Goal: Browse casually

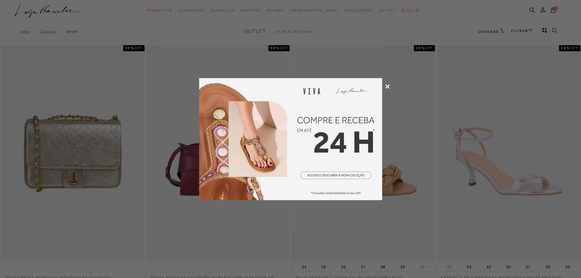
drag, startPoint x: 0, startPoint y: 0, endPoint x: 386, endPoint y: 88, distance: 396.1
click at [386, 88] on icon at bounding box center [387, 86] width 5 height 5
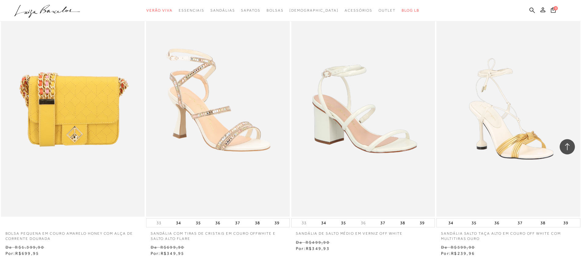
scroll to position [1434, 0]
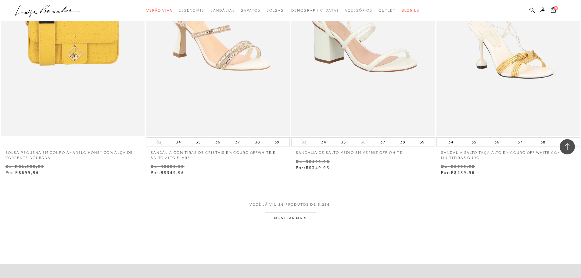
click at [287, 215] on button "MOSTRAR MAIS" at bounding box center [290, 218] width 51 height 12
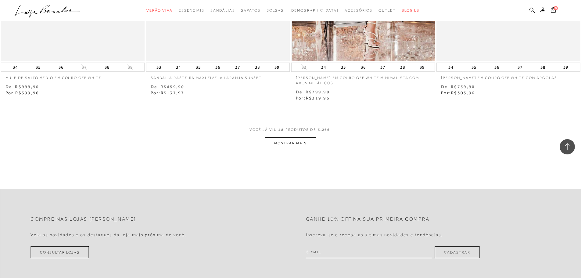
scroll to position [3111, 0]
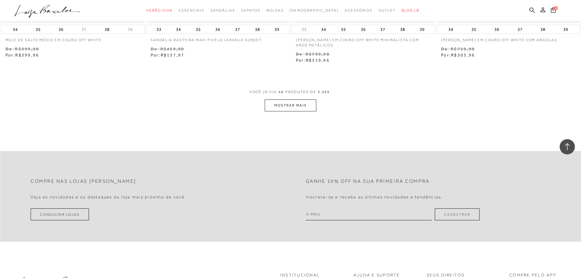
click at [279, 109] on button "MOSTRAR MAIS" at bounding box center [290, 105] width 51 height 12
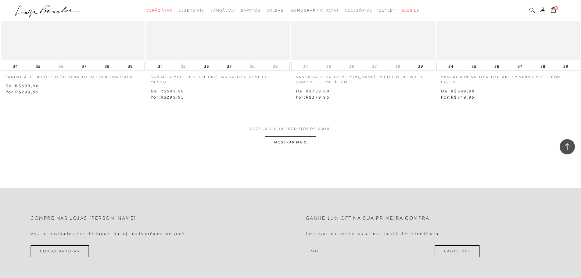
scroll to position [4667, 0]
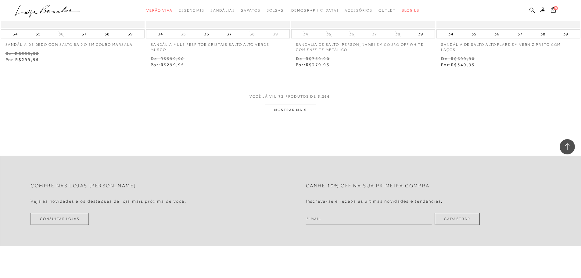
click at [295, 110] on button "MOSTRAR MAIS" at bounding box center [290, 110] width 51 height 12
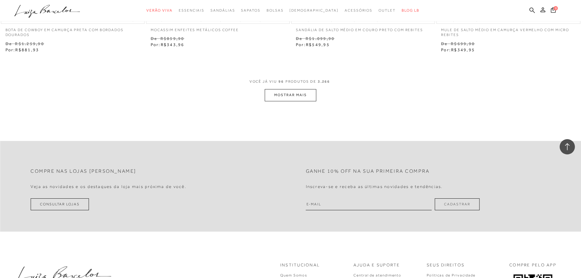
scroll to position [6253, 0]
click at [286, 96] on button "MOSTRAR MAIS" at bounding box center [290, 94] width 51 height 12
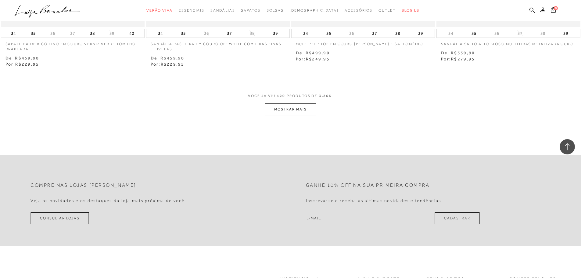
scroll to position [7809, 0]
click at [279, 108] on button "MOSTRAR MAIS" at bounding box center [290, 109] width 51 height 12
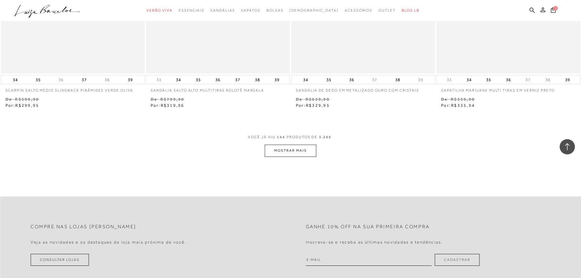
scroll to position [9365, 0]
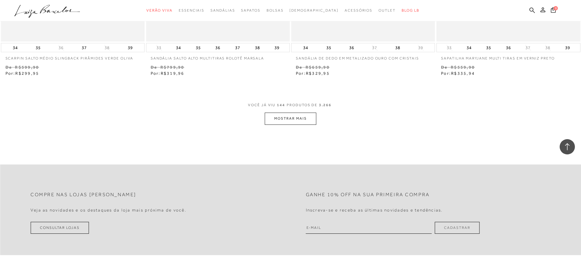
click at [286, 117] on button "MOSTRAR MAIS" at bounding box center [290, 119] width 51 height 12
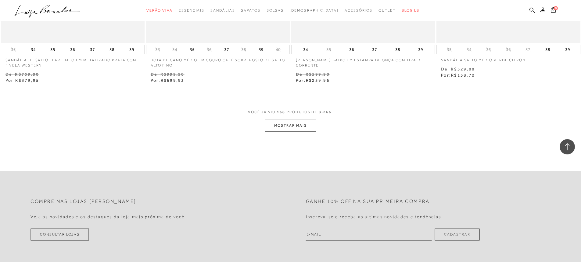
scroll to position [10951, 0]
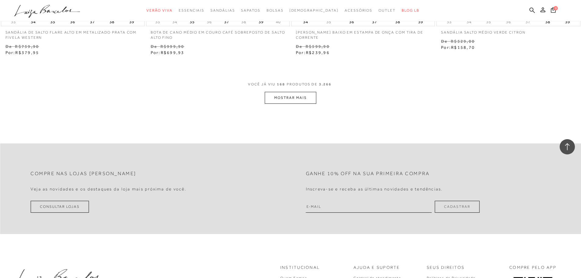
click at [288, 99] on button "MOSTRAR MAIS" at bounding box center [290, 98] width 51 height 12
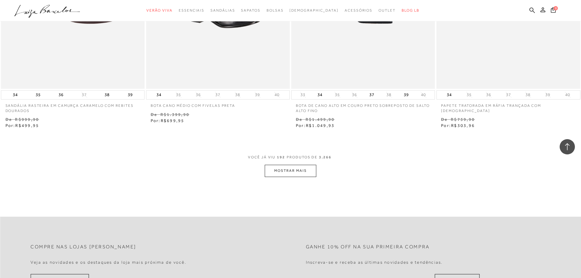
scroll to position [12446, 0]
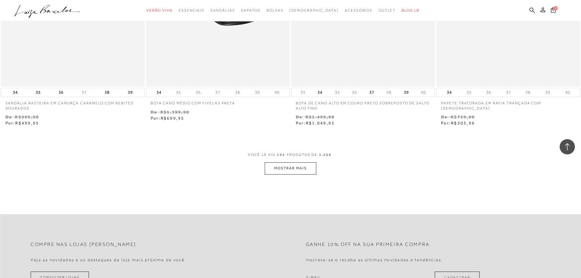
click at [282, 169] on button "MOSTRAR MAIS" at bounding box center [290, 168] width 51 height 12
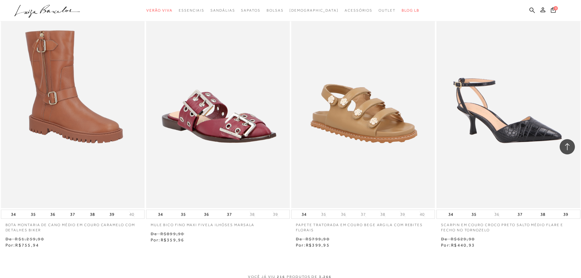
scroll to position [13941, 0]
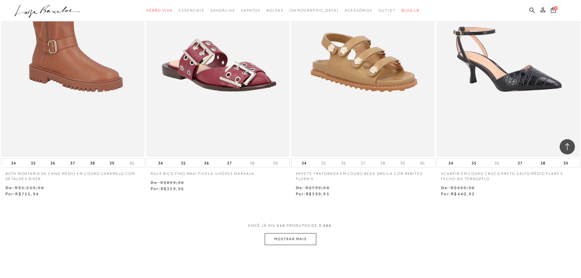
click at [289, 237] on button "MOSTRAR MAIS" at bounding box center [290, 239] width 51 height 12
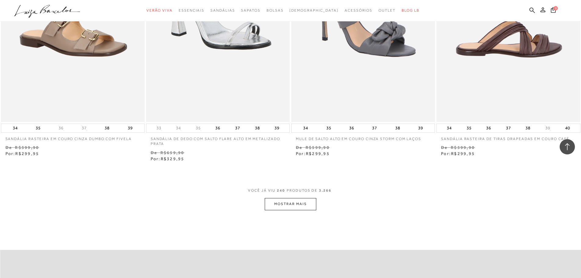
scroll to position [15588, 0]
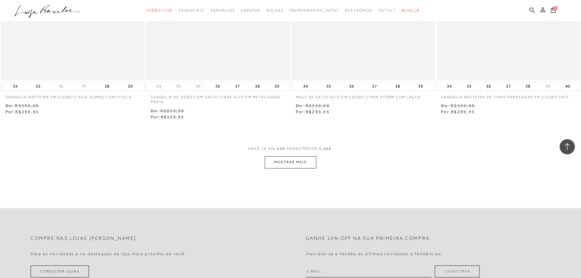
click at [295, 158] on button "MOSTRAR MAIS" at bounding box center [290, 162] width 51 height 12
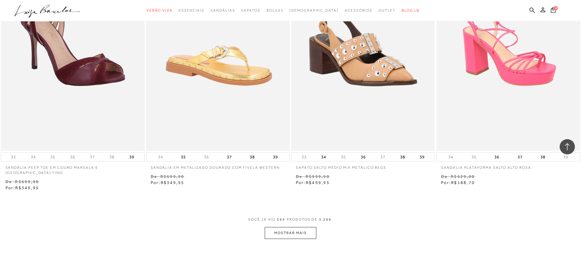
scroll to position [17174, 0]
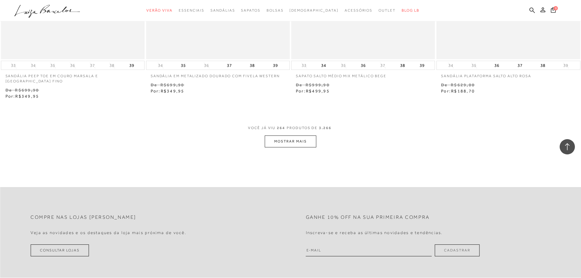
click at [278, 136] on button "MOSTRAR MAIS" at bounding box center [290, 141] width 51 height 12
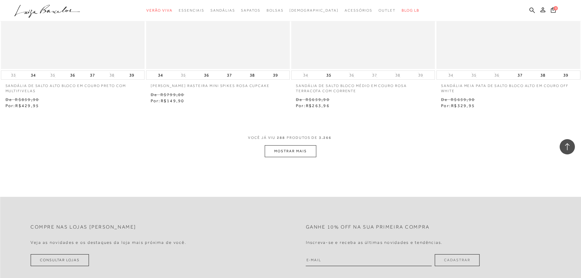
scroll to position [18791, 0]
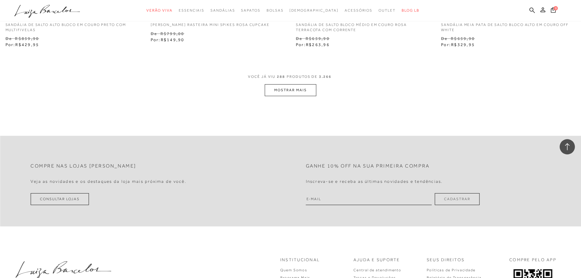
click at [295, 84] on button "MOSTRAR MAIS" at bounding box center [290, 90] width 51 height 12
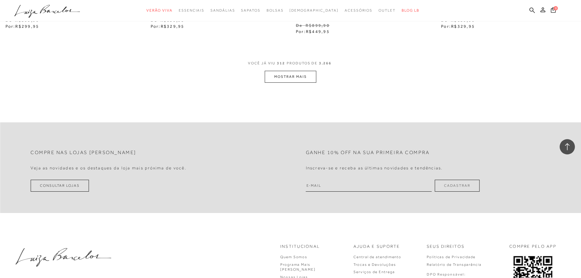
scroll to position [20377, 0]
click at [285, 68] on button "MOSTRAR MAIS" at bounding box center [290, 74] width 51 height 12
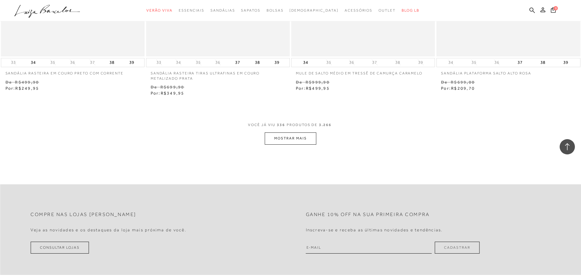
scroll to position [21933, 0]
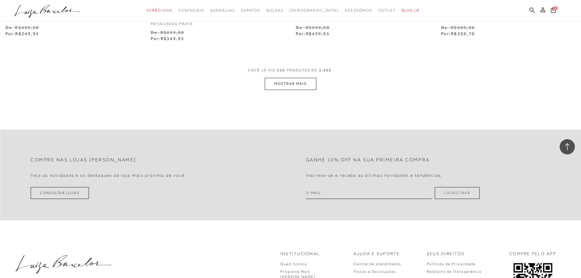
click at [281, 81] on button "MOSTRAR MAIS" at bounding box center [290, 84] width 51 height 12
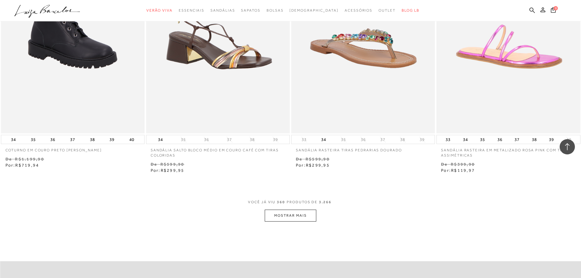
scroll to position [23458, 0]
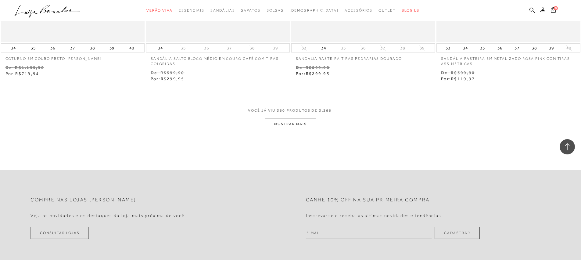
click at [283, 120] on button "MOSTRAR MAIS" at bounding box center [290, 124] width 51 height 12
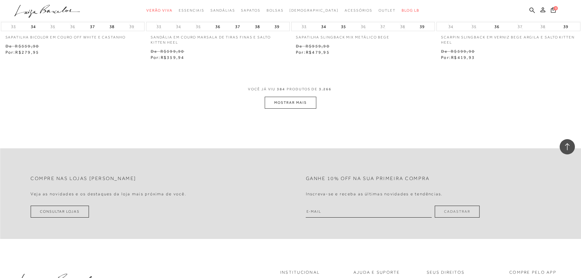
scroll to position [25075, 0]
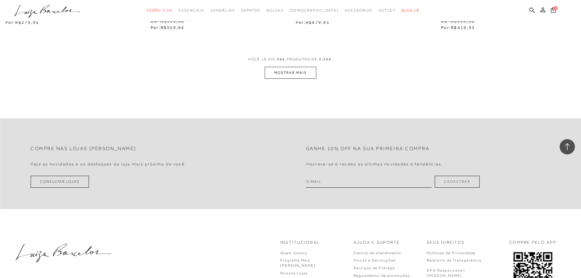
click at [287, 69] on button "MOSTRAR MAIS" at bounding box center [290, 73] width 51 height 12
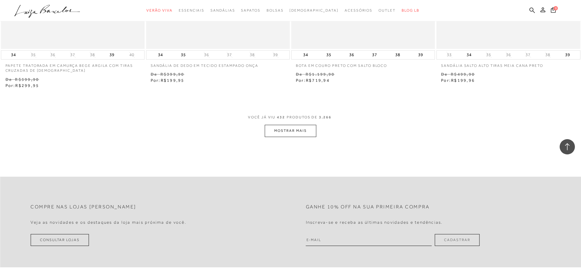
scroll to position [28217, 0]
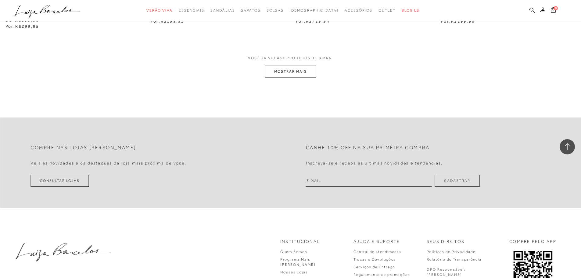
click at [277, 66] on button "MOSTRAR MAIS" at bounding box center [290, 72] width 51 height 12
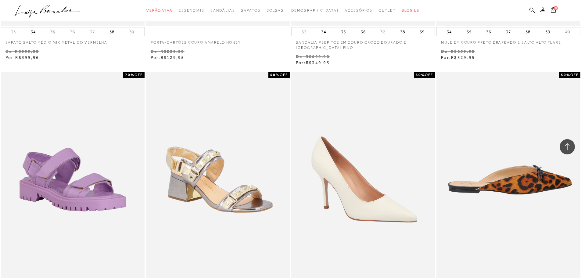
scroll to position [29681, 0]
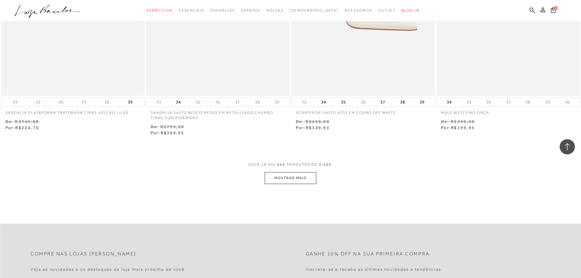
click at [294, 175] on button "MOSTRAR MAIS" at bounding box center [290, 178] width 51 height 12
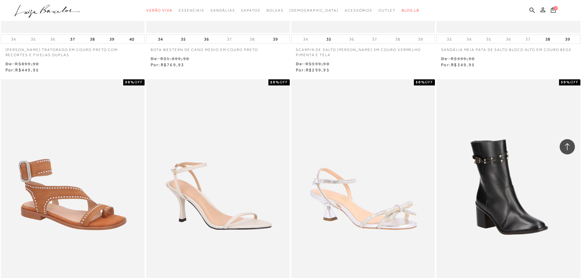
scroll to position [31206, 0]
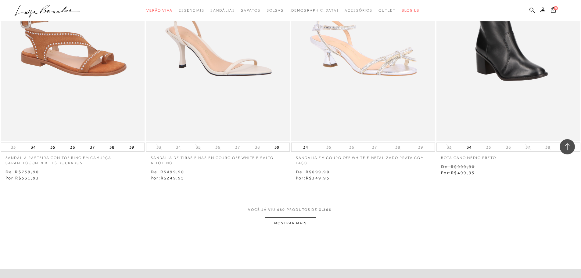
click at [291, 219] on button "MOSTRAR MAIS" at bounding box center [290, 223] width 51 height 12
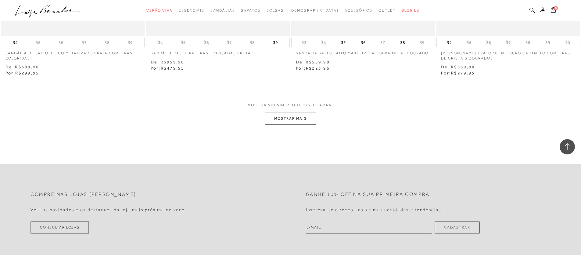
scroll to position [32884, 0]
click at [289, 112] on button "MOSTRAR MAIS" at bounding box center [290, 116] width 51 height 12
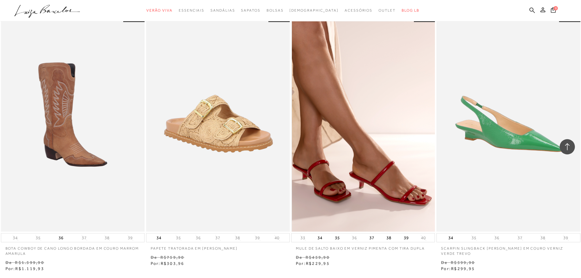
scroll to position [34348, 0]
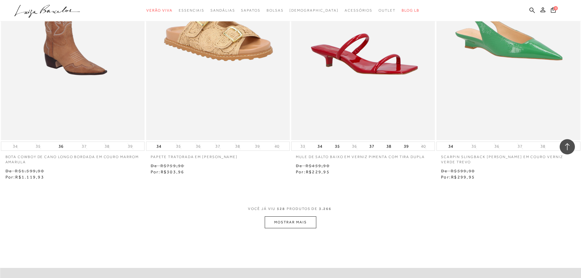
click at [290, 216] on button "MOSTRAR MAIS" at bounding box center [290, 222] width 51 height 12
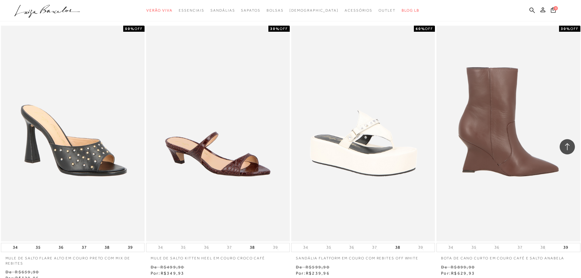
scroll to position [35965, 0]
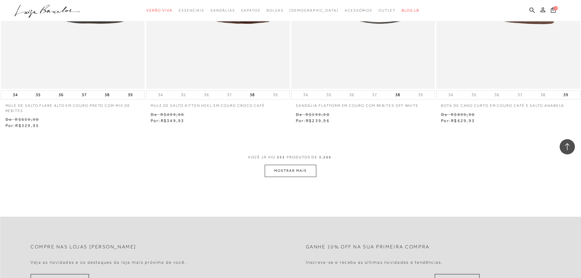
click at [289, 165] on button "MOSTRAR MAIS" at bounding box center [290, 171] width 51 height 12
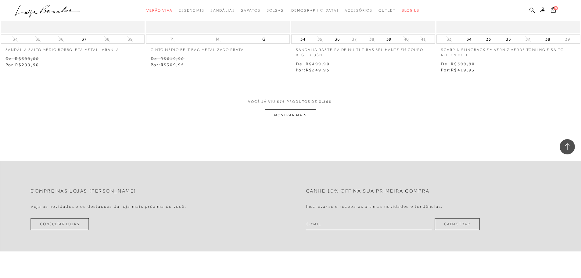
scroll to position [37612, 0]
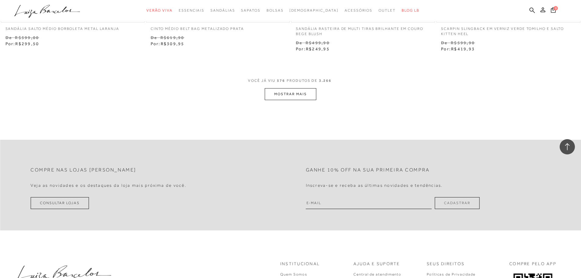
click at [281, 88] on button "MOSTRAR MAIS" at bounding box center [290, 94] width 51 height 12
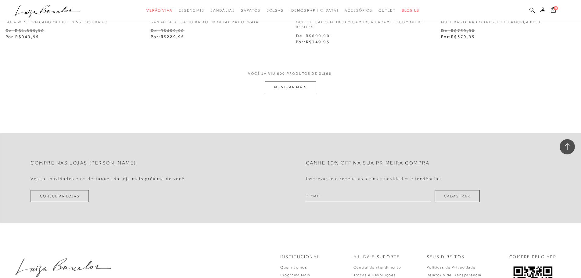
scroll to position [39198, 0]
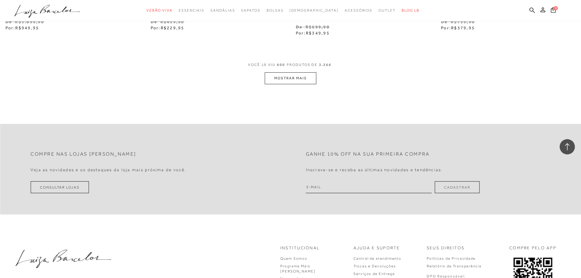
click at [296, 72] on button "MOSTRAR MAIS" at bounding box center [290, 78] width 51 height 12
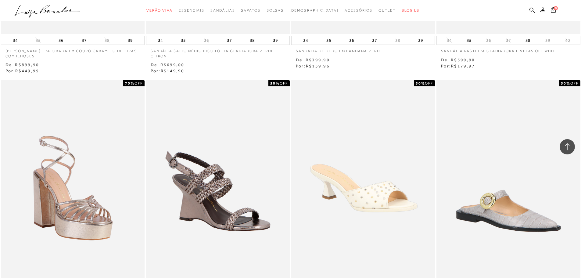
scroll to position [40510, 0]
